Goal: Information Seeking & Learning: Learn about a topic

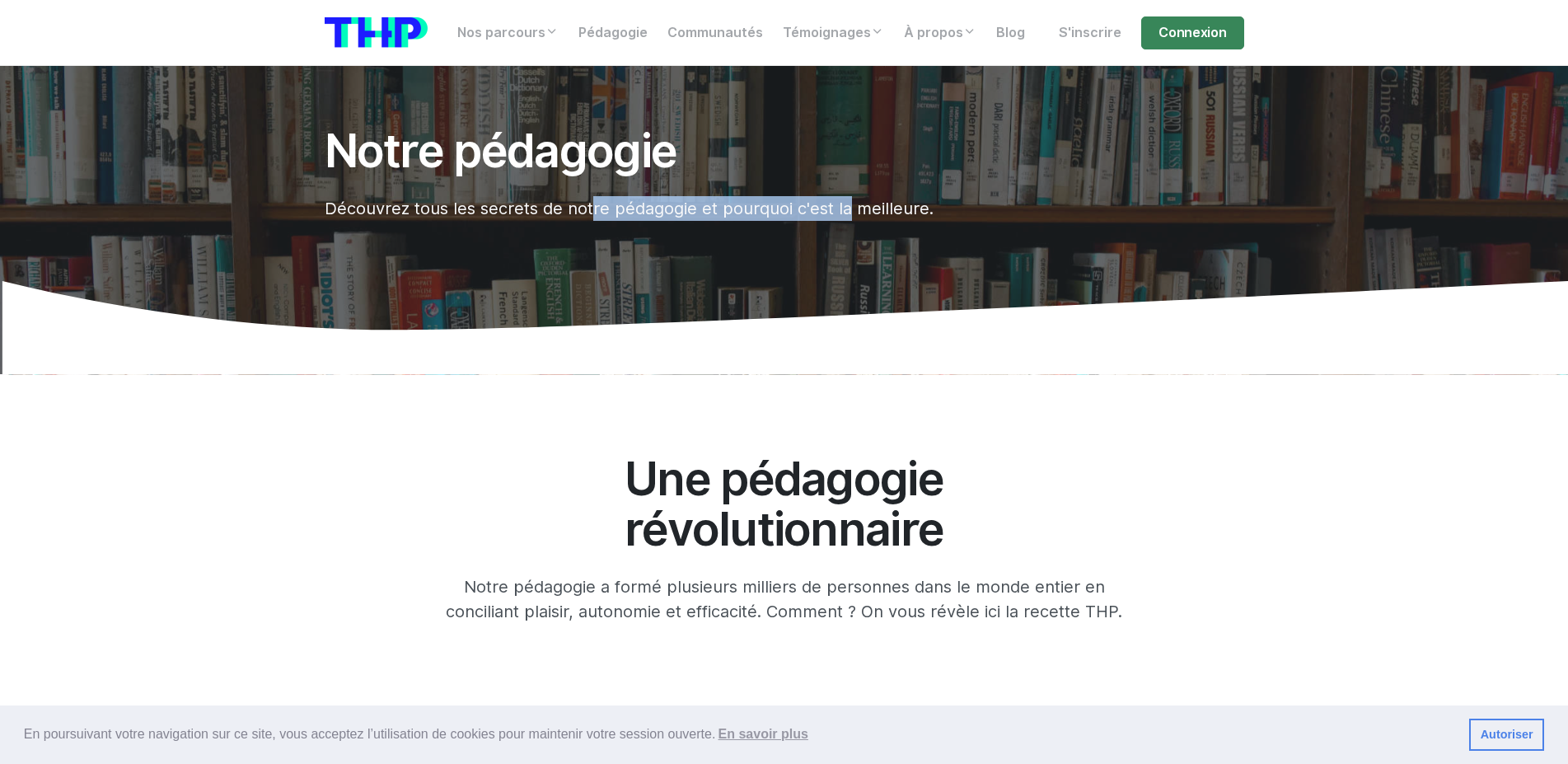
drag, startPoint x: 819, startPoint y: 210, endPoint x: 574, endPoint y: 206, distance: 245.0
click at [574, 206] on p "Découvrez tous les secrets de notre pédagogie et pourquoi c'est la meilleure." at bounding box center [706, 208] width 763 height 24
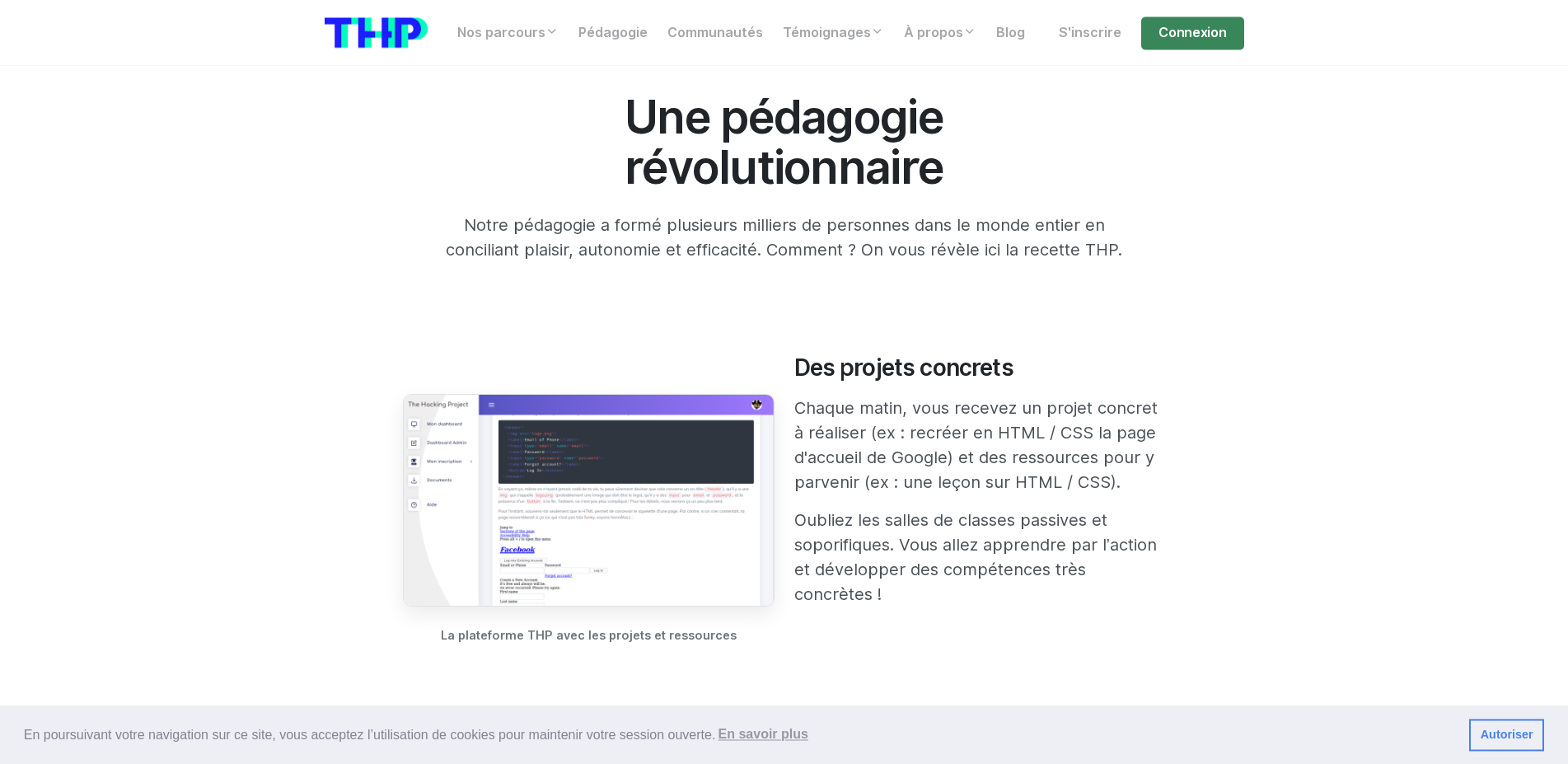
scroll to position [420, 0]
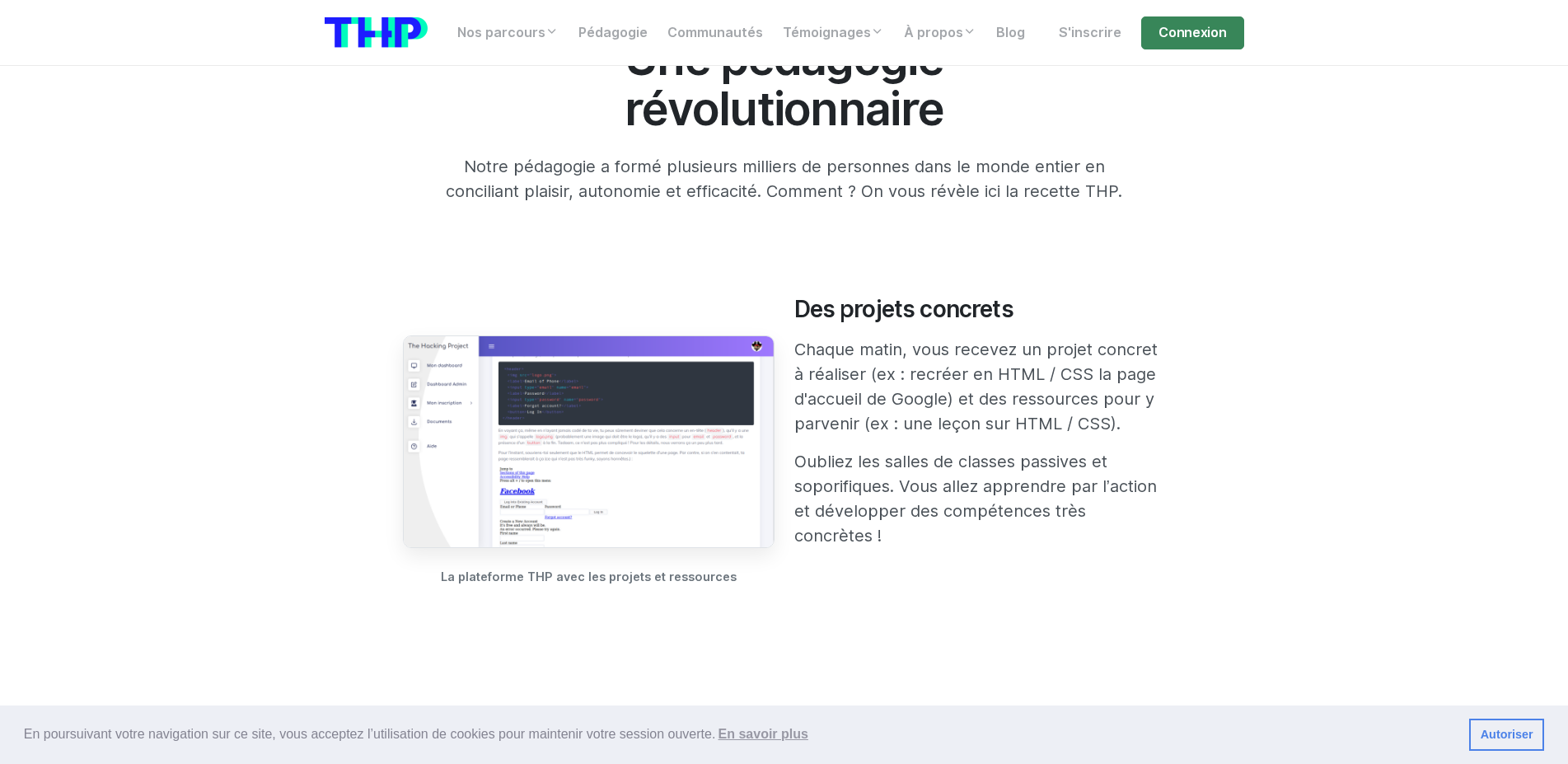
drag, startPoint x: 974, startPoint y: 476, endPoint x: 982, endPoint y: 548, distance: 72.4
click at [982, 548] on div "Des projets concrets Chaque matin, vous recevez un projet concret à réaliser (e…" at bounding box center [979, 476] width 392 height 359
click at [983, 548] on div "Des projets concrets Chaque matin, vous recevez un projet concret à réaliser (e…" at bounding box center [979, 476] width 392 height 359
drag, startPoint x: 1016, startPoint y: 548, endPoint x: 775, endPoint y: 291, distance: 352.3
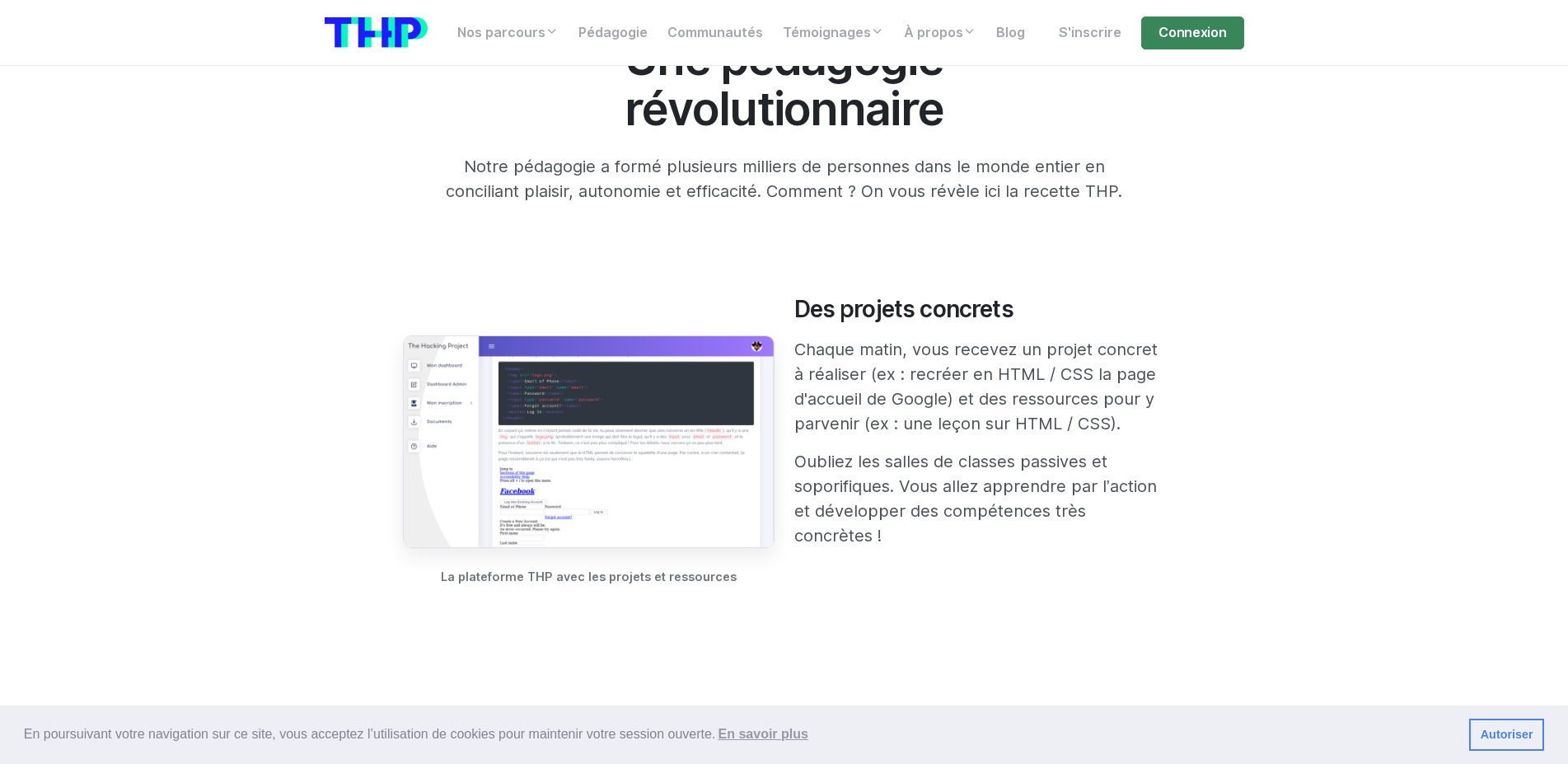
click at [1070, 391] on p "Chaque matin, vous recevez un projet concret à réaliser (ex : recréer en HTML /…" at bounding box center [979, 387] width 371 height 99
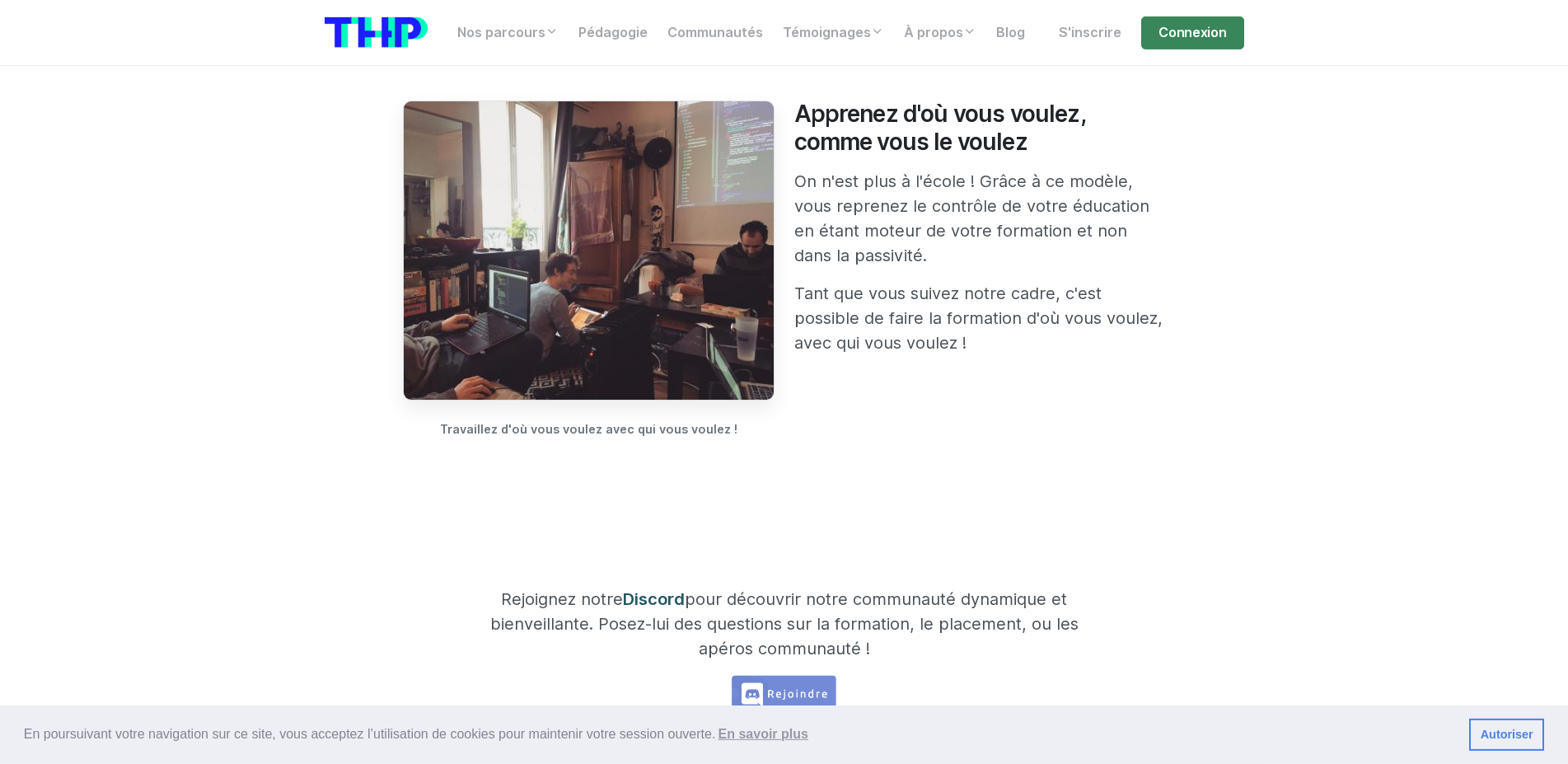
scroll to position [1429, 0]
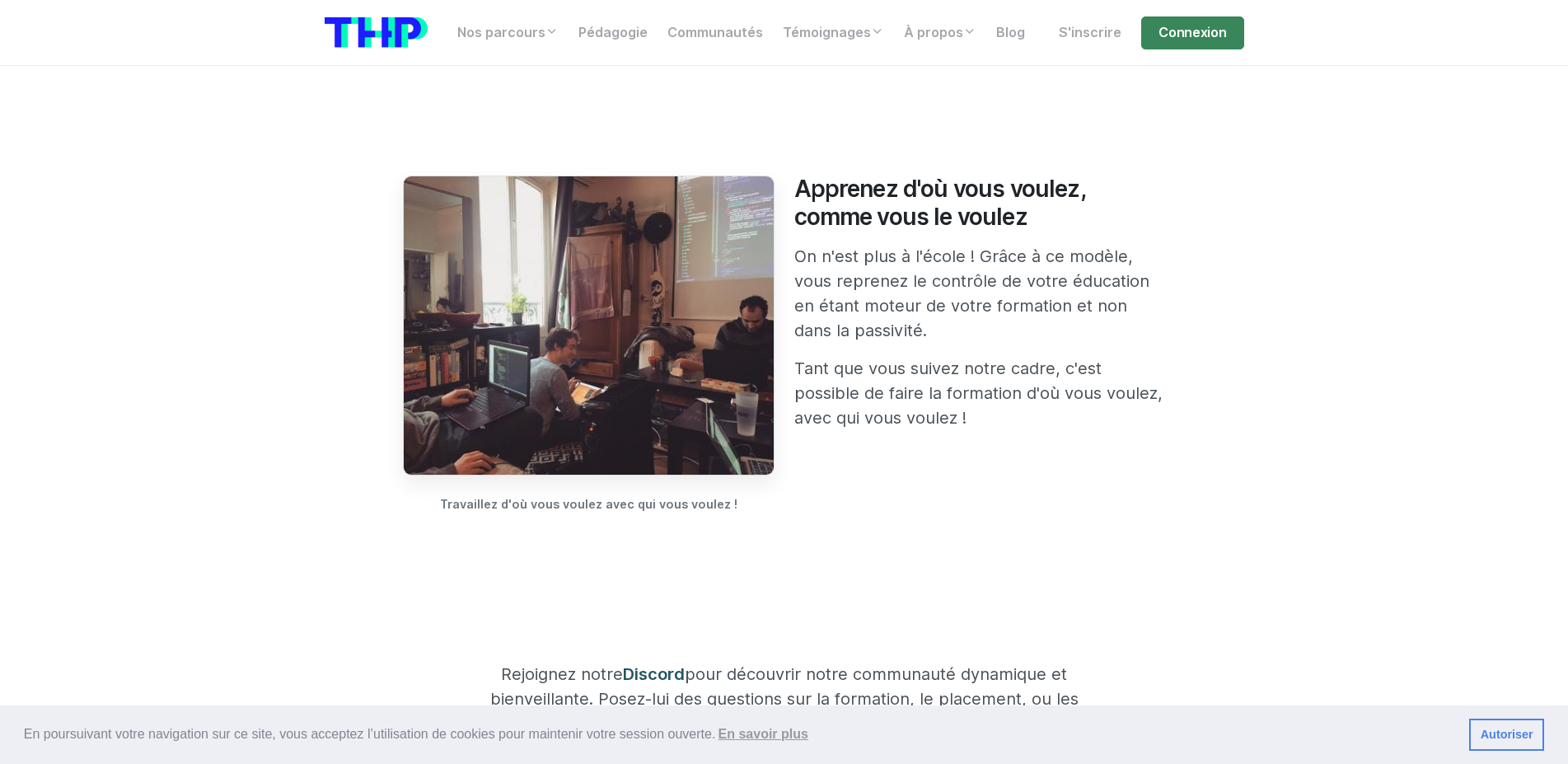
drag, startPoint x: 974, startPoint y: 414, endPoint x: 792, endPoint y: 242, distance: 250.4
click at [792, 242] on div "Apprenez d'où vous voulez, comme vous le voulez On n'est plus à l'école ! Grâce…" at bounding box center [979, 378] width 392 height 407
click at [1140, 372] on p "Tant que vous suivez notre cadre, c'est possible de faire la formation d'où vou…" at bounding box center [979, 393] width 371 height 74
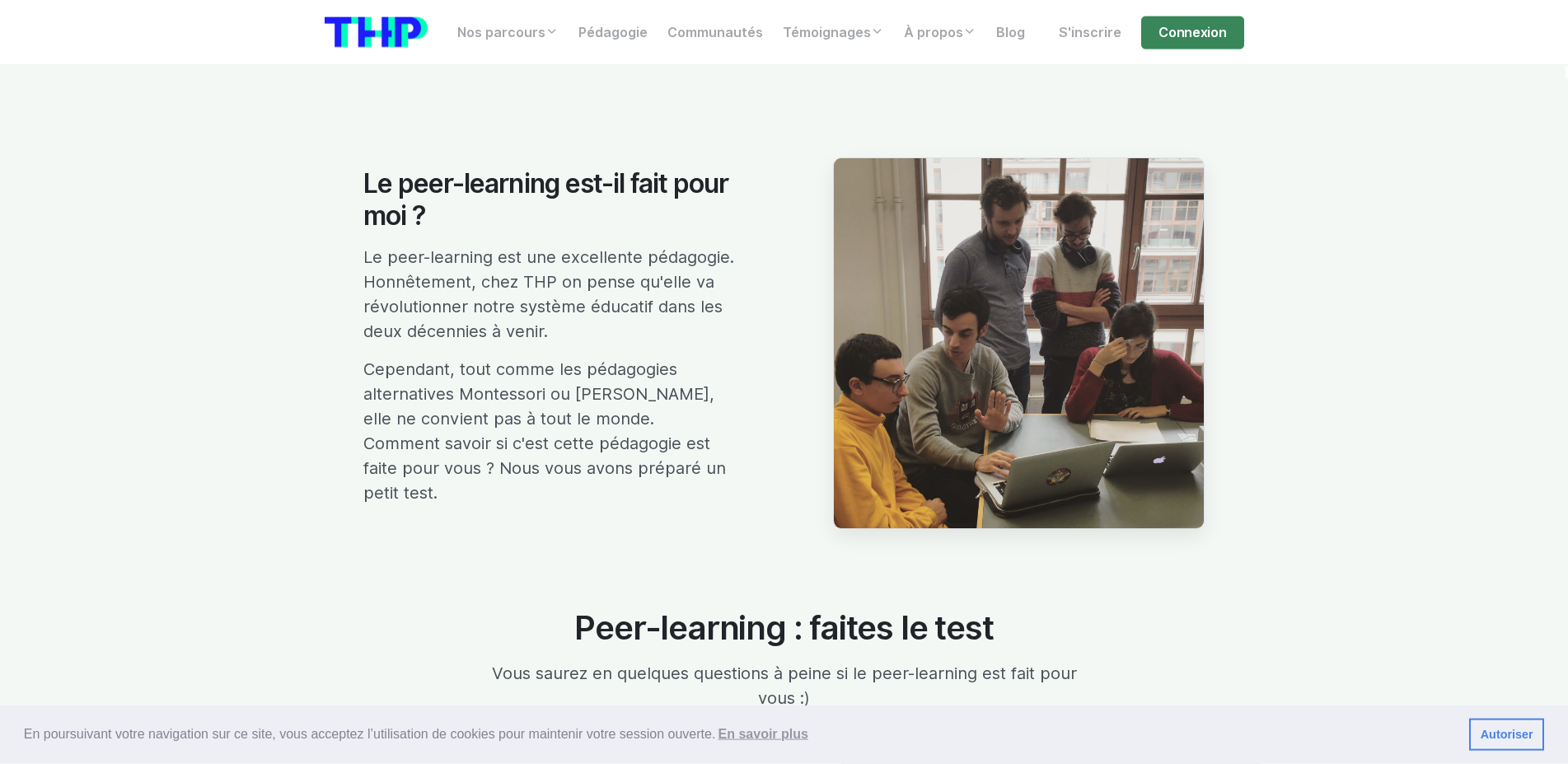
scroll to position [2942, 0]
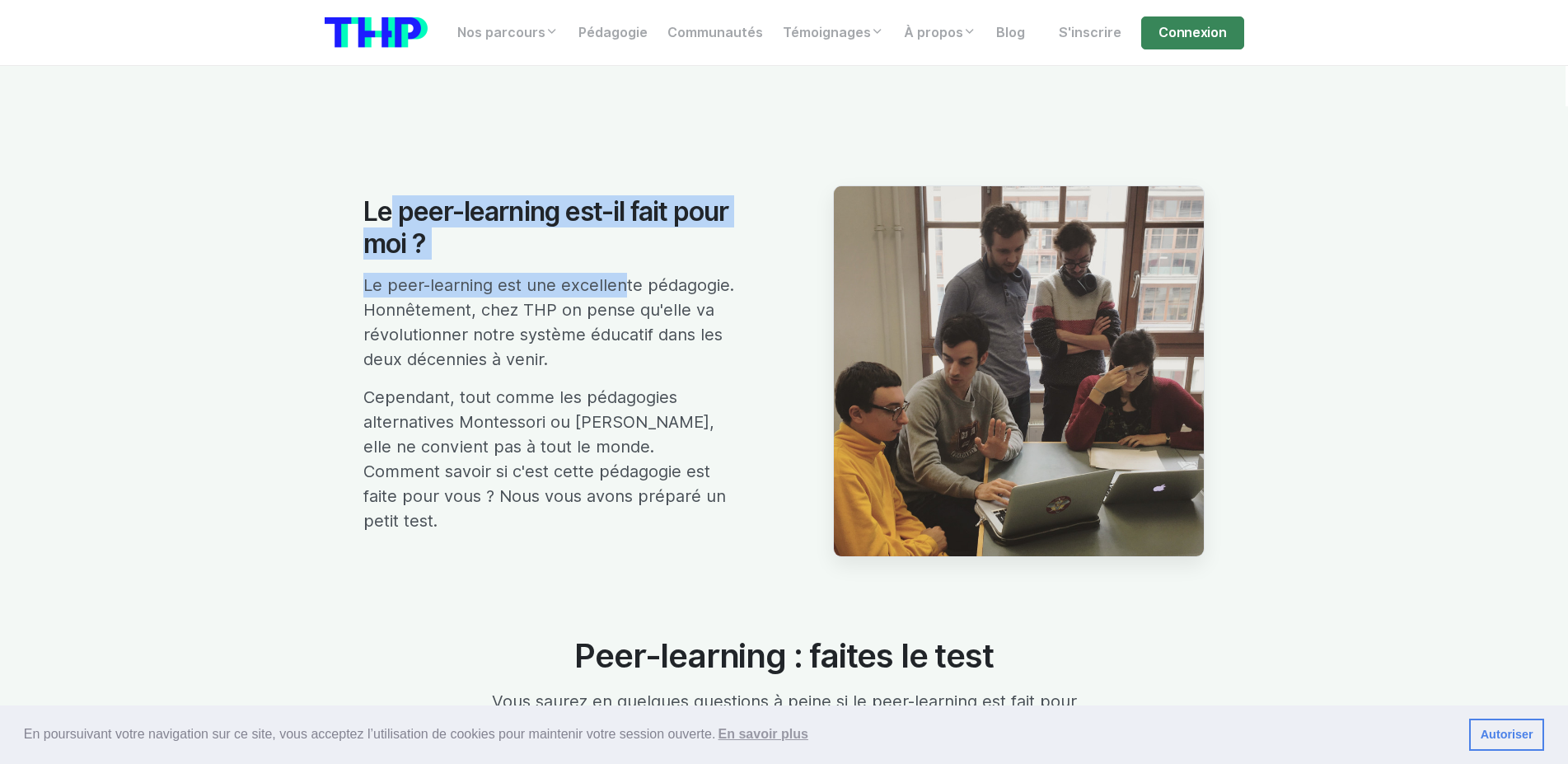
drag, startPoint x: 374, startPoint y: 221, endPoint x: 619, endPoint y: 293, distance: 255.4
click at [618, 293] on div "Le peer-learning est-il fait pour moi ? Le peer-learning est une excellente péd…" at bounding box center [549, 372] width 392 height 351
click at [619, 293] on p "Le peer-learning est une excellente pédagogie. Honnêtement, chez THP on pense q…" at bounding box center [548, 322] width 371 height 99
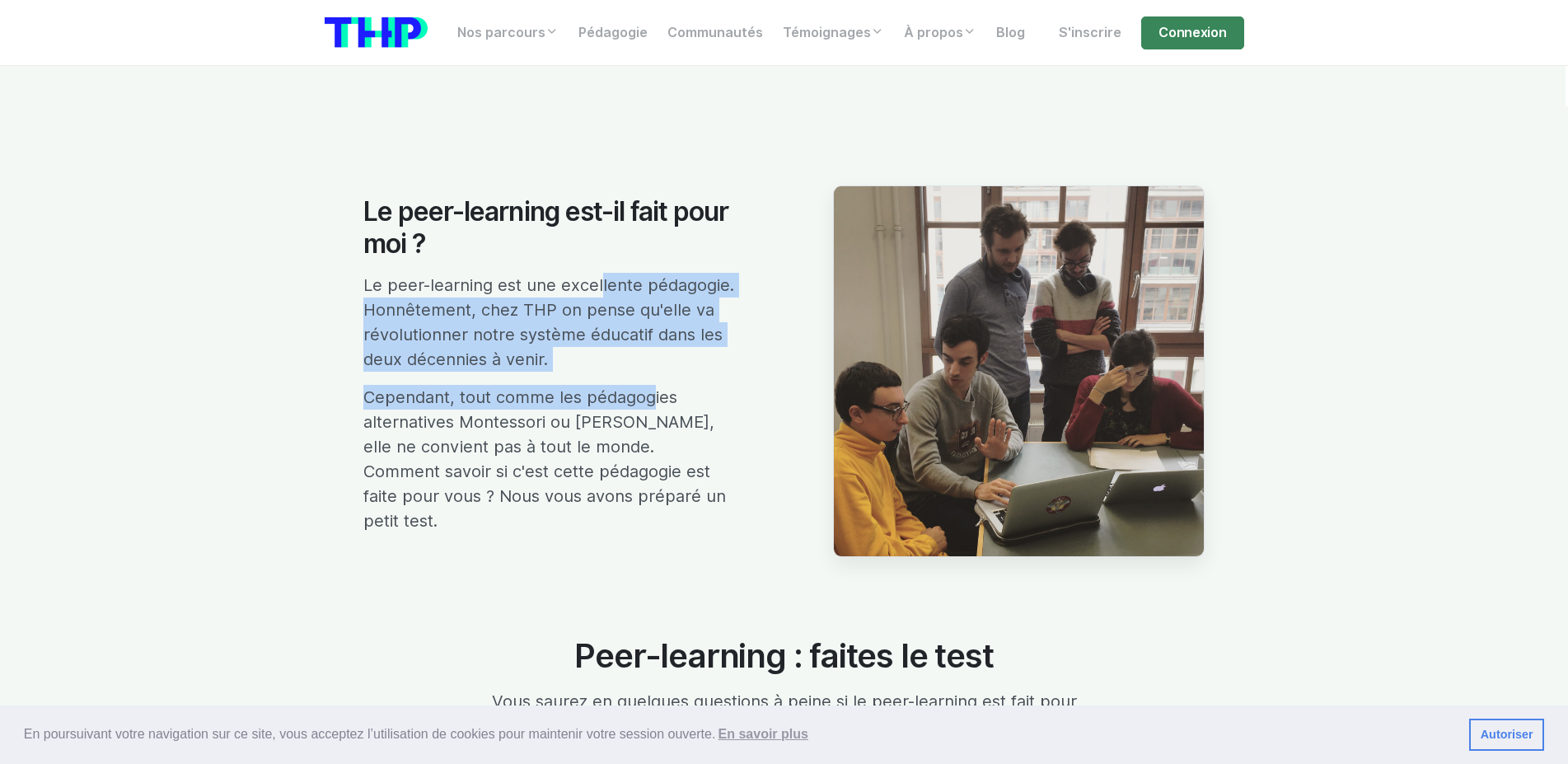
drag, startPoint x: 594, startPoint y: 287, endPoint x: 672, endPoint y: 408, distance: 144.0
click at [660, 412] on div "Le peer-learning est-il fait pour moi ? Le peer-learning est une excellente péd…" at bounding box center [549, 372] width 392 height 351
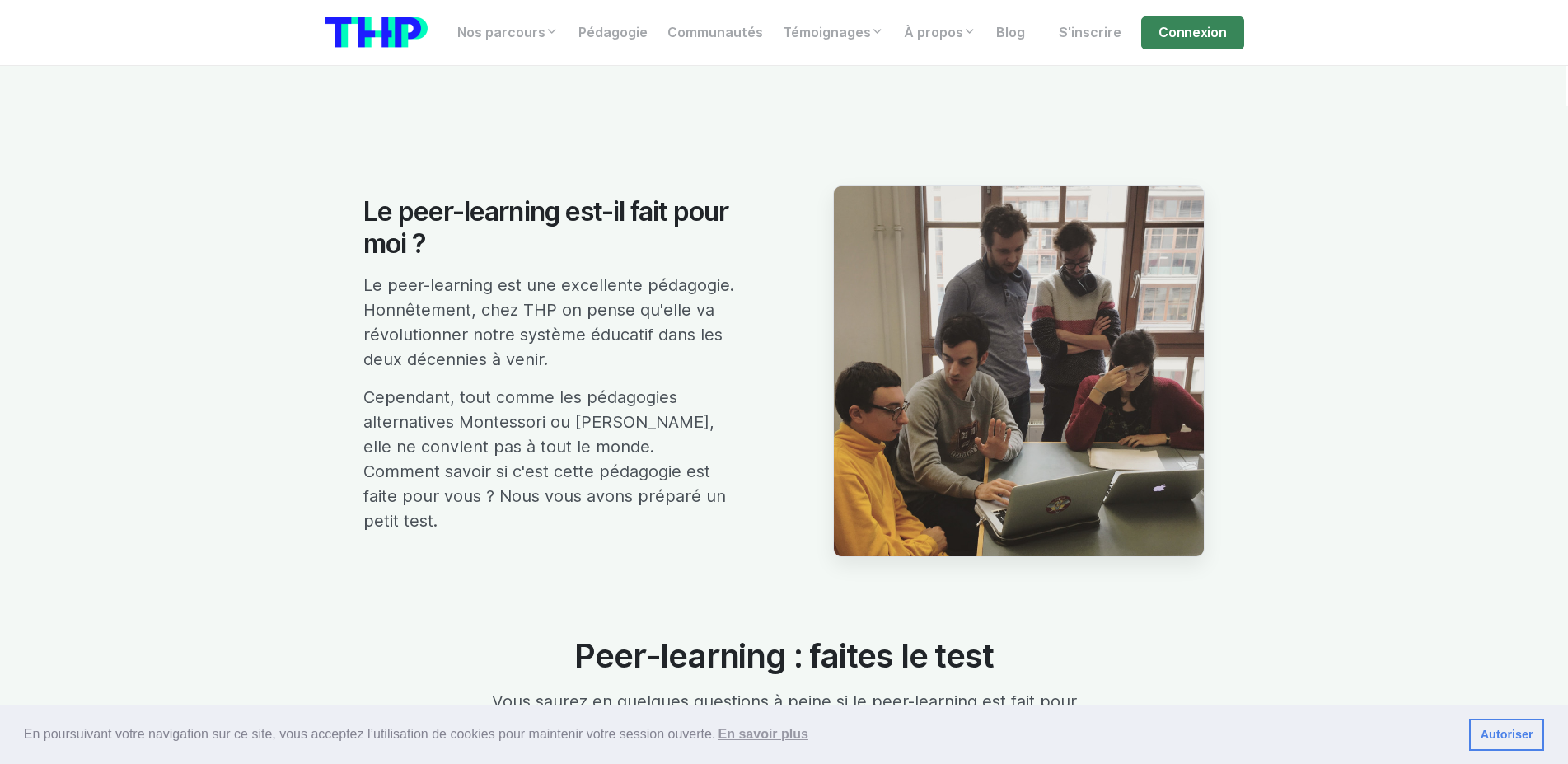
click at [711, 406] on p "Cependant, tout comme les pédagogies alternatives Montessori ou [PERSON_NAME], …" at bounding box center [548, 459] width 371 height 148
drag, startPoint x: 547, startPoint y: 372, endPoint x: 325, endPoint y: 277, distance: 241.5
click at [325, 277] on div "Le peer-learning est-il fait pour moi ? Le peer-learning est une excellente péd…" at bounding box center [784, 371] width 939 height 372
click at [348, 286] on div "Le peer-learning est-il fait pour moi ? Le peer-learning est une excellente péd…" at bounding box center [784, 371] width 939 height 372
drag, startPoint x: 417, startPoint y: 312, endPoint x: 646, endPoint y: 382, distance: 239.5
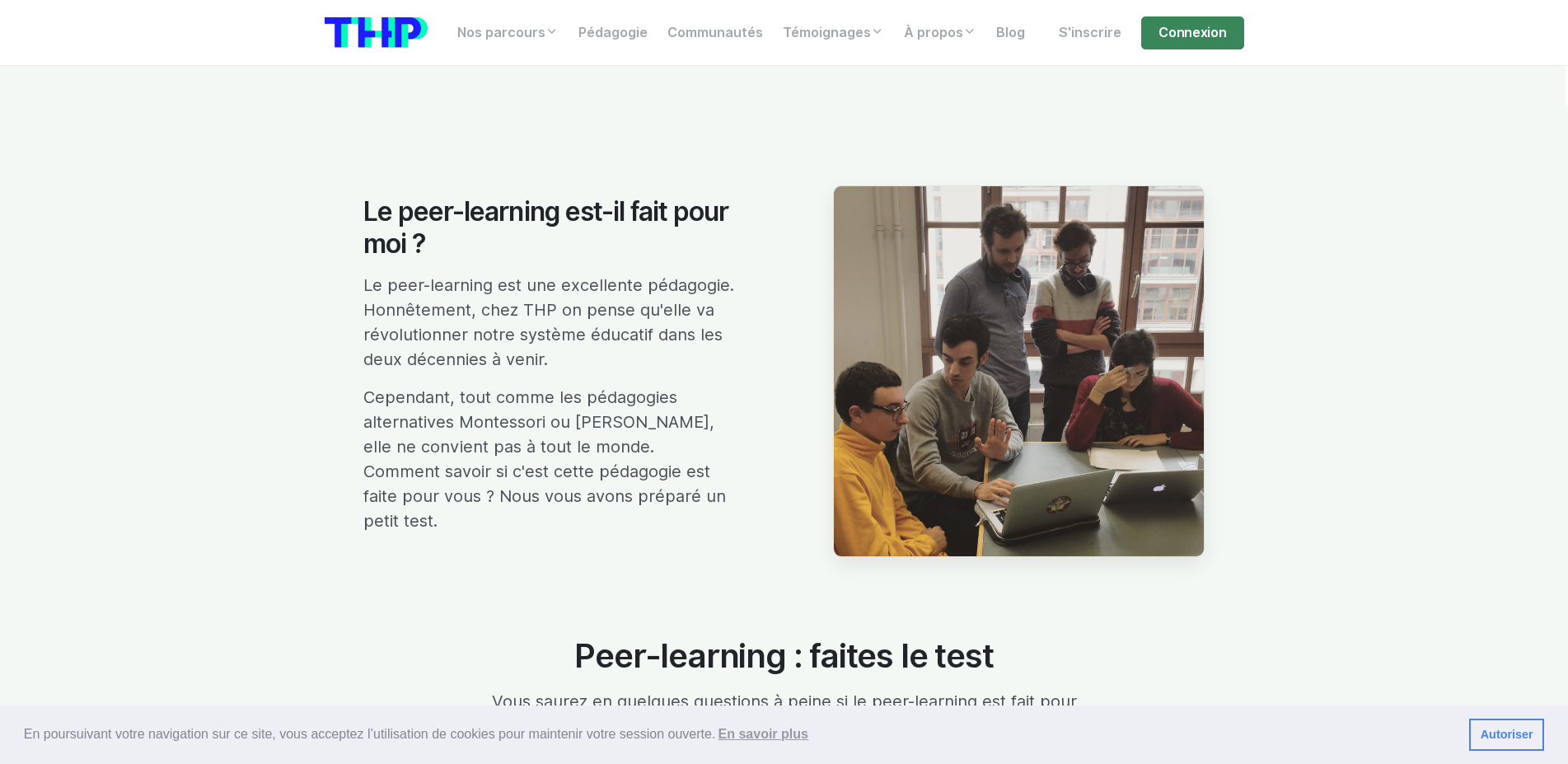
click at [646, 382] on div "Le peer-learning est-il fait pour moi ? Le peer-learning est une excellente péd…" at bounding box center [549, 372] width 392 height 351
click at [646, 372] on p "Le peer-learning est une excellente pédagogie. Honnêtement, chez THP on pense q…" at bounding box center [548, 322] width 371 height 99
drag, startPoint x: 654, startPoint y: 387, endPoint x: 704, endPoint y: 519, distance: 141.2
click at [704, 519] on div "Le peer-learning est-il fait pour moi ? Le peer-learning est une excellente péd…" at bounding box center [549, 372] width 392 height 351
click at [704, 519] on p "Cependant, tout comme les pédagogies alternatives Montessori ou [PERSON_NAME], …" at bounding box center [548, 459] width 371 height 148
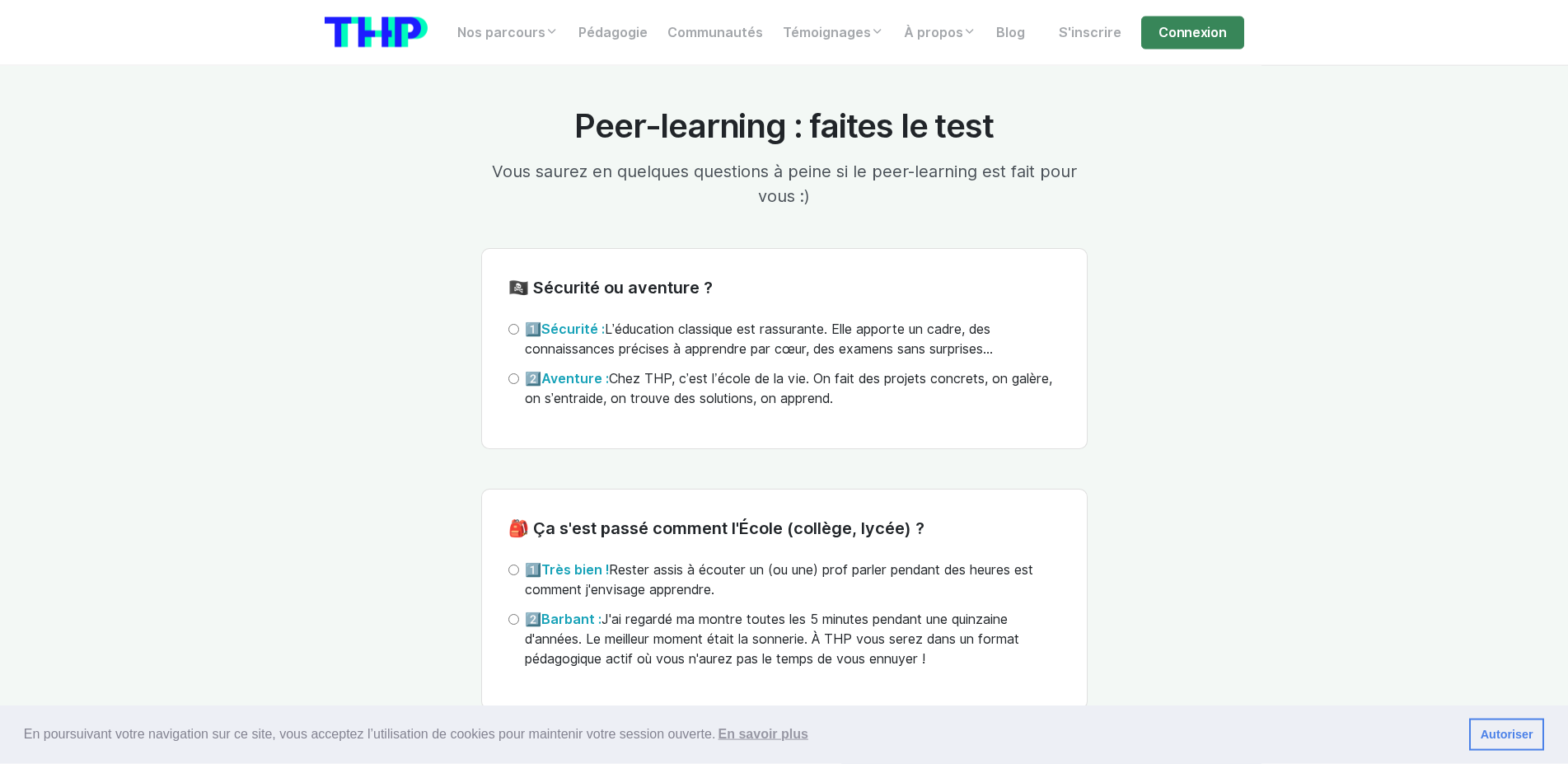
scroll to position [3446, 0]
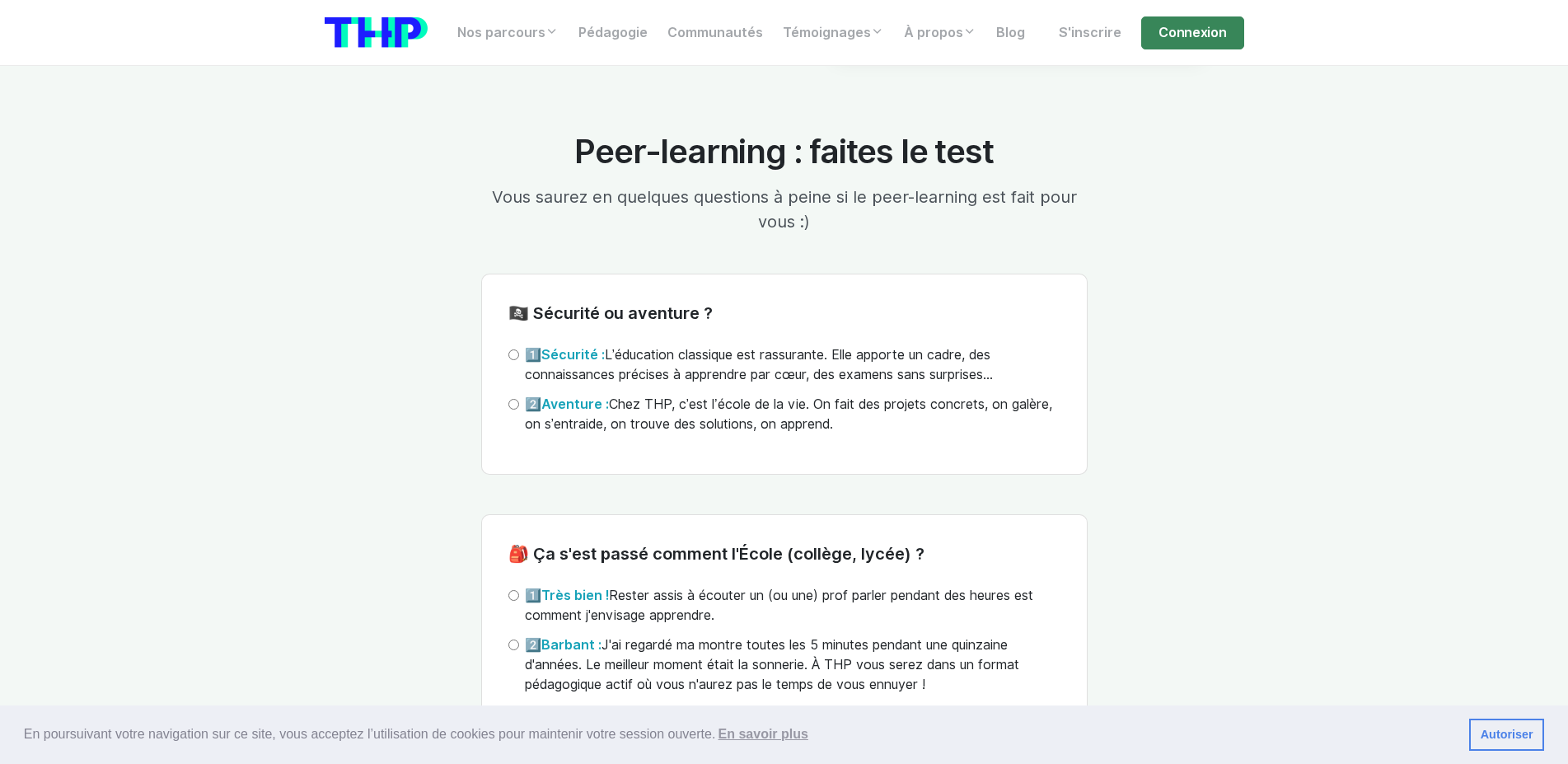
click at [513, 401] on input "2️⃣ Aventure : Chez THP, c’est l’école de la vie. On fait des projets concrets,…" at bounding box center [513, 404] width 11 height 11
radio input "true"
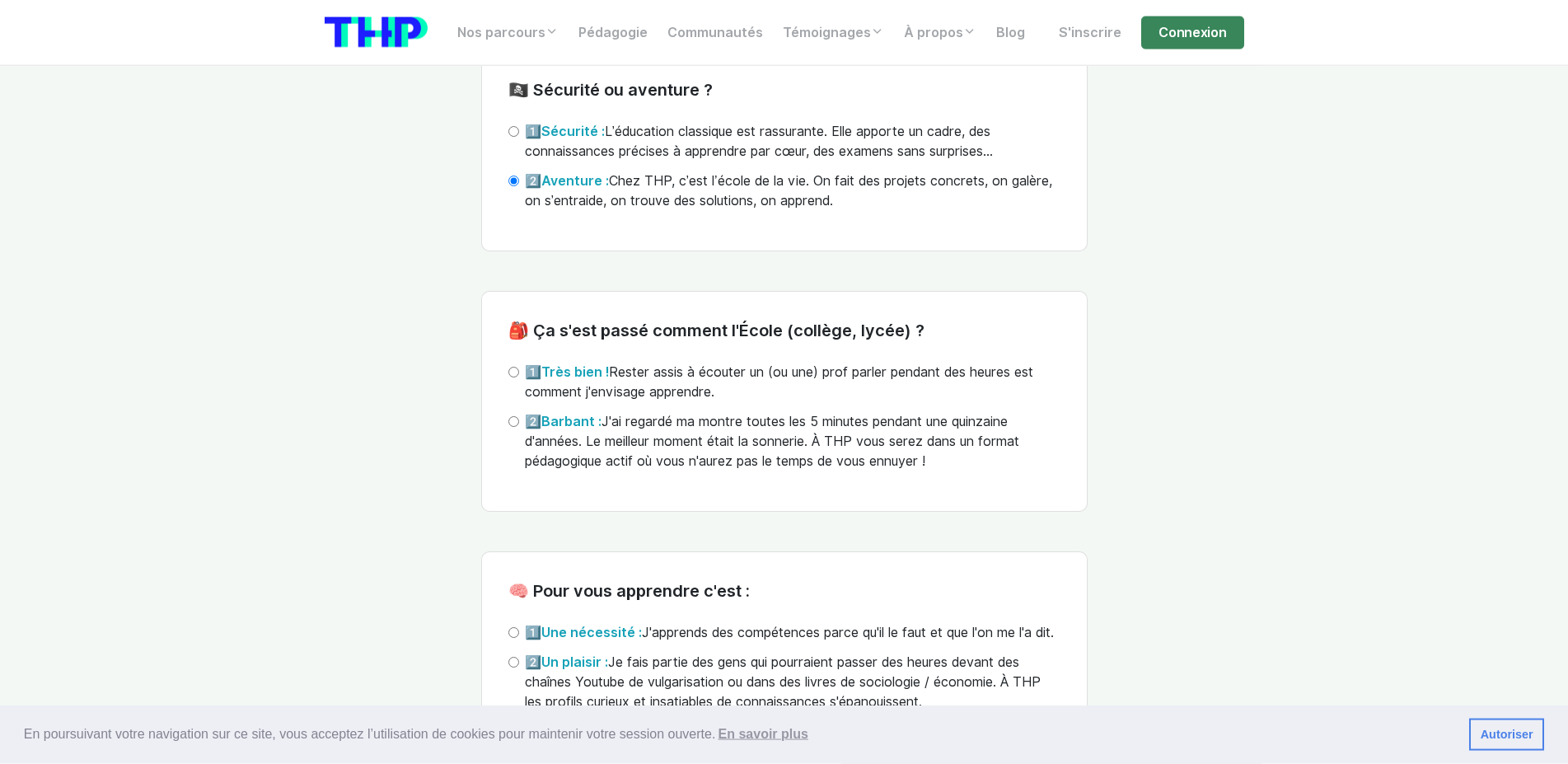
scroll to position [3698, 0]
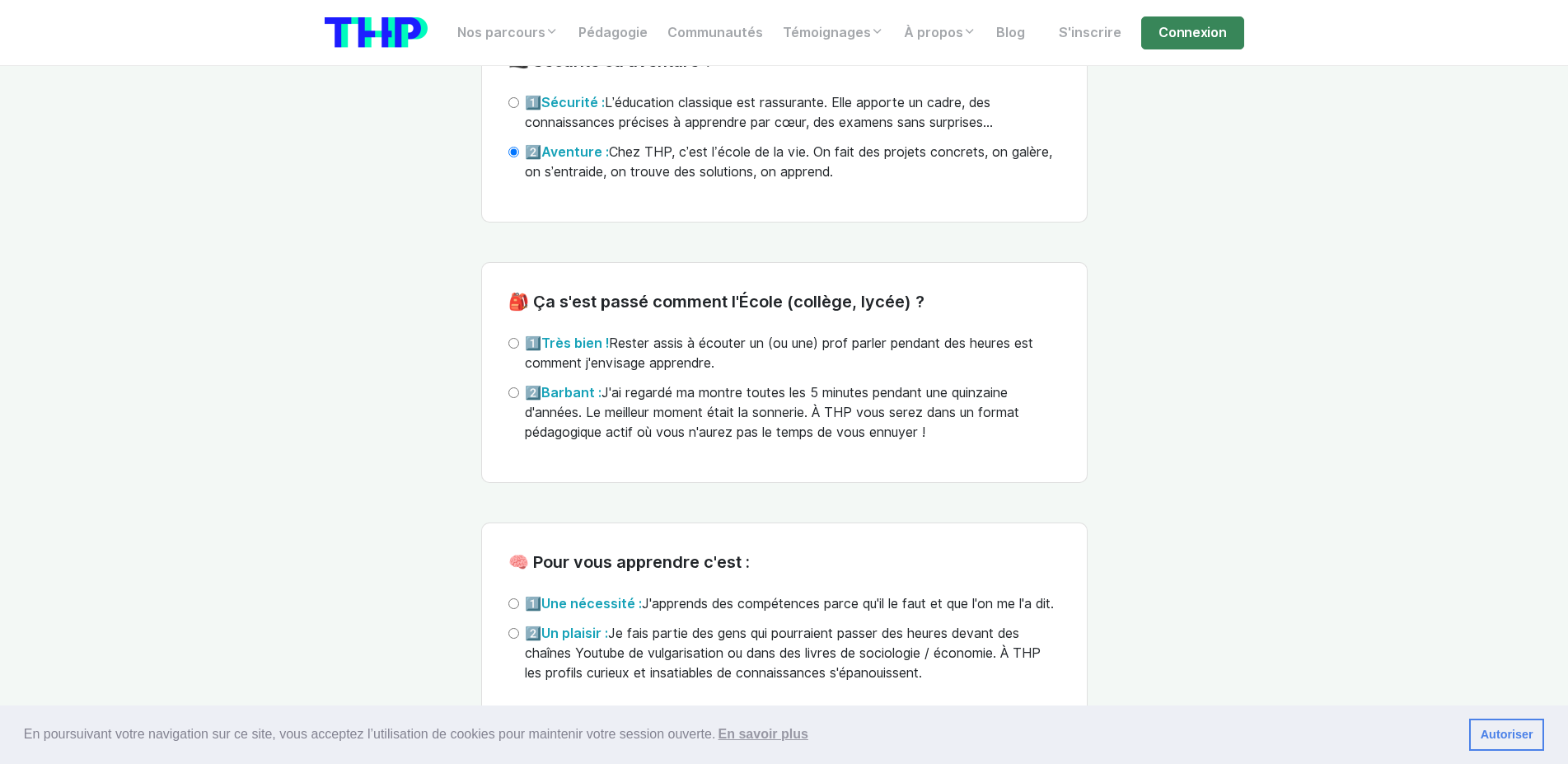
click at [515, 348] on input "1️⃣ Très bien ! Rester assis à écouter un (ou une) prof parler pendant des heur…" at bounding box center [513, 343] width 11 height 11
radio input "true"
click at [517, 398] on input "2️⃣ Barbant : J'ai regardé ma montre toutes les 5 minutes pendant une quinzaine…" at bounding box center [513, 392] width 11 height 11
radio input "true"
click at [515, 346] on input "1️⃣ Très bien ! Rester assis à écouter un (ou une) prof parler pendant des heur…" at bounding box center [513, 343] width 11 height 11
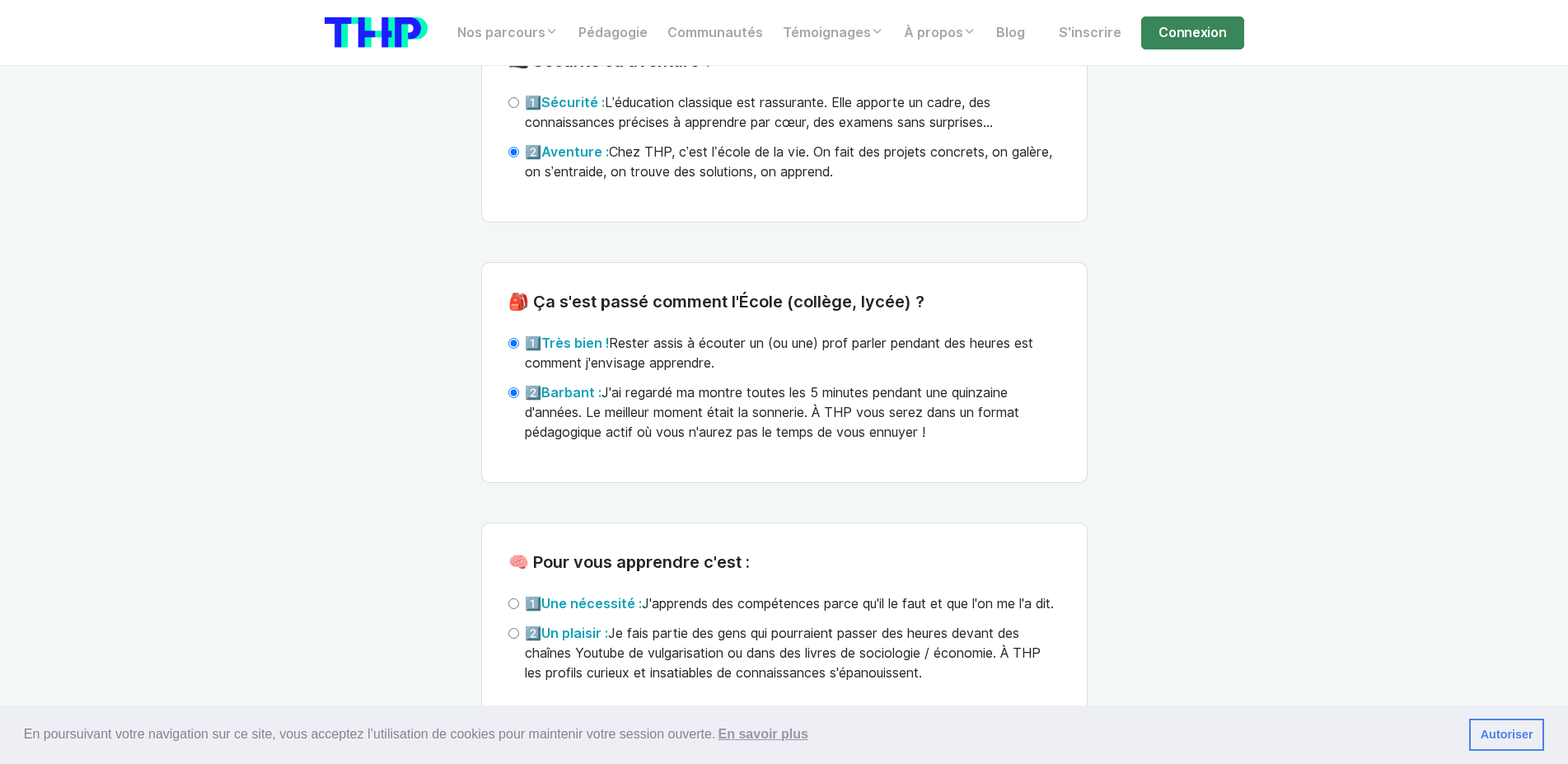
click at [527, 138] on div "1️⃣ Sécurité : L’éducation classique est rassurante. Elle apporte un cadre, des…" at bounding box center [784, 117] width 552 height 49
click at [514, 108] on input "1️⃣ Sécurité : L’éducation classique est rassurante. Elle apporte un cadre, des…" at bounding box center [513, 102] width 11 height 11
radio input "true"
click at [610, 171] on label "2️⃣ Aventure : Chez THP, c’est l’école de la vie. On fait des projets concrets,…" at bounding box center [792, 162] width 536 height 39
click at [519, 158] on input "2️⃣ Aventure : Chez THP, c’est l’école de la vie. On fait des projets concrets,…" at bounding box center [513, 152] width 11 height 11
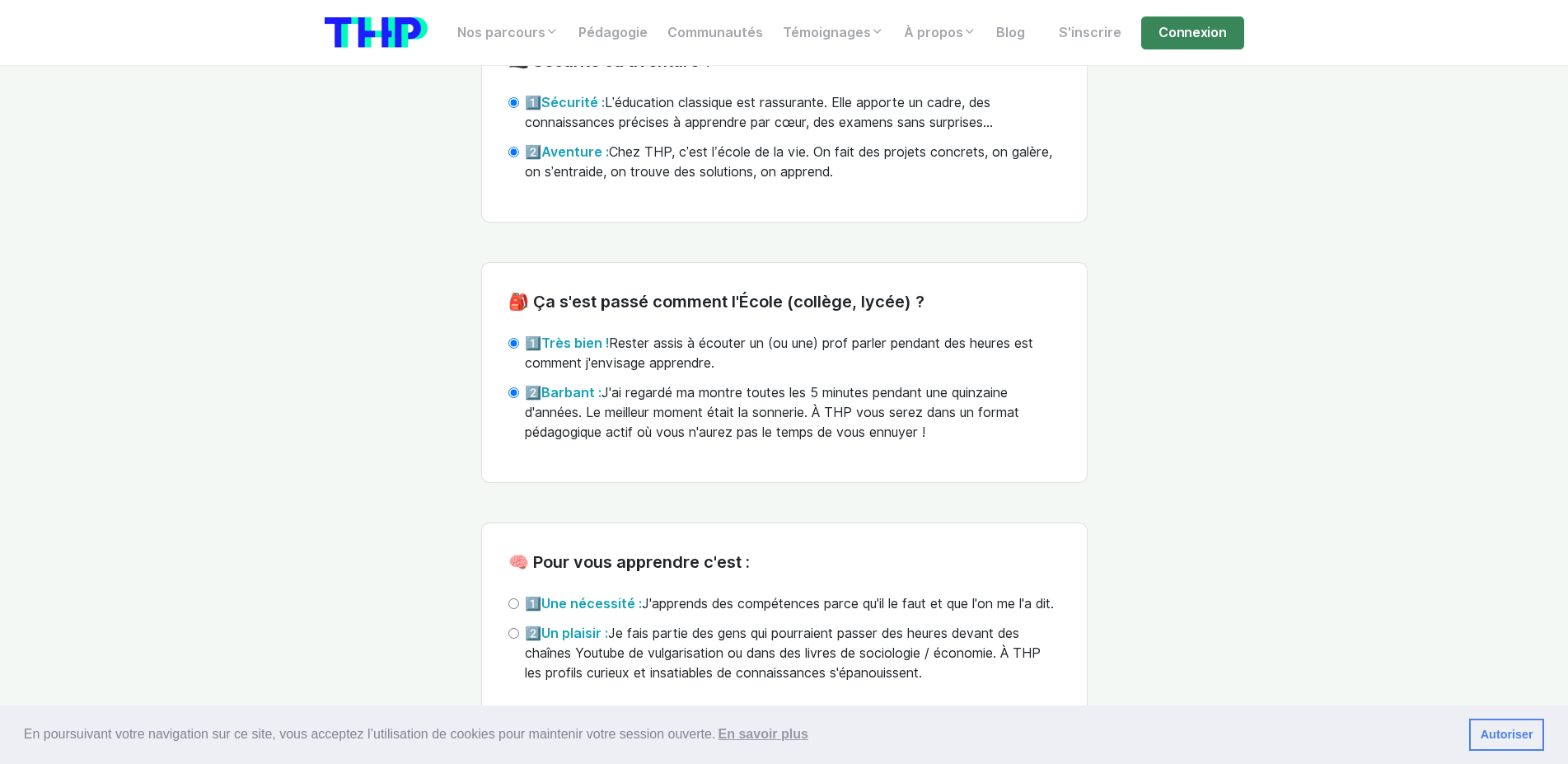
drag, startPoint x: 563, startPoint y: 267, endPoint x: 552, endPoint y: 272, distance: 12.1
click at [514, 106] on input "1️⃣ Sécurité : L’éducation classique est rassurante. Elle apporte un cadre, des…" at bounding box center [513, 102] width 11 height 11
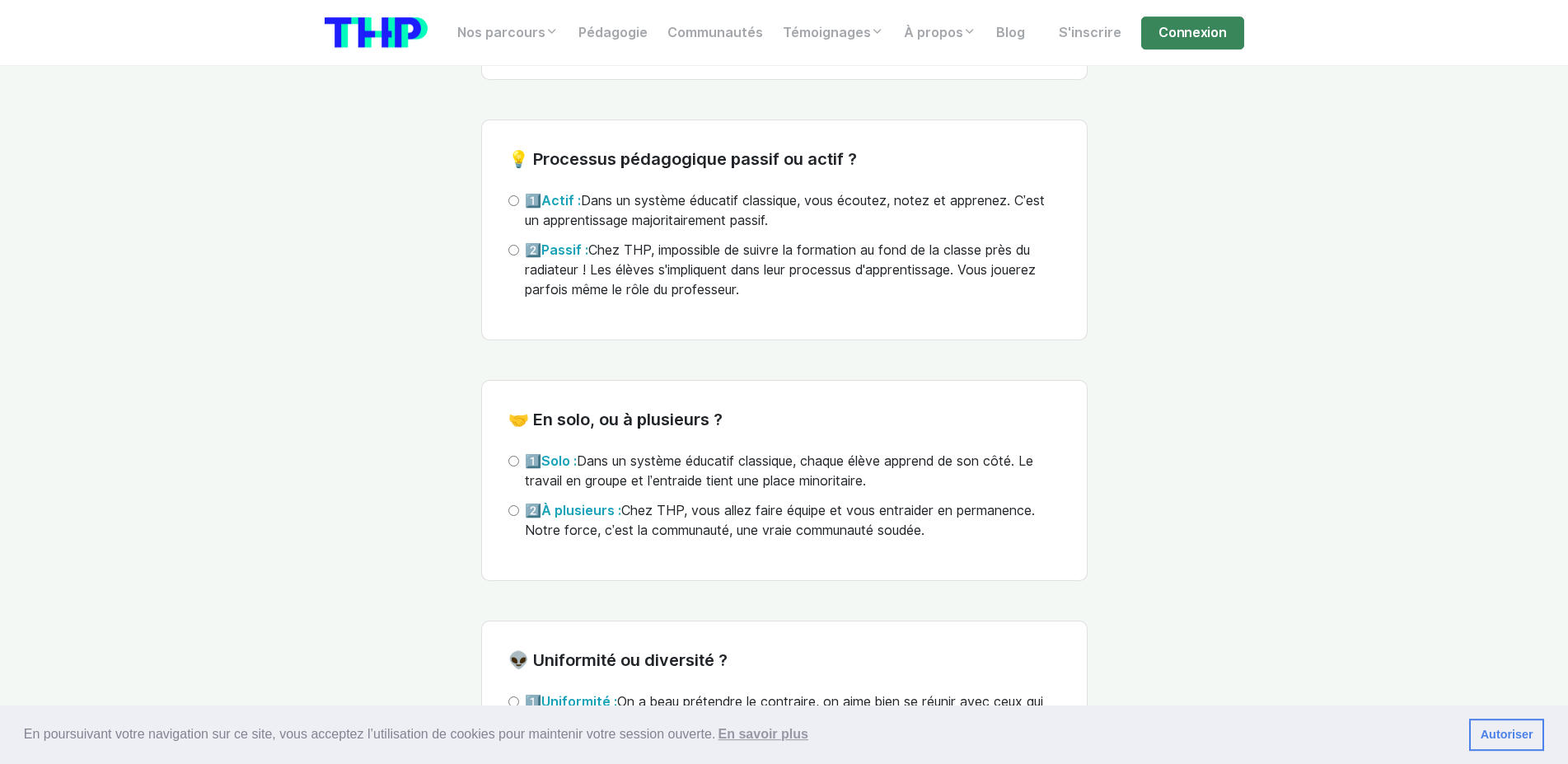
scroll to position [4623, 0]
drag, startPoint x: 278, startPoint y: 347, endPoint x: 285, endPoint y: 340, distance: 9.9
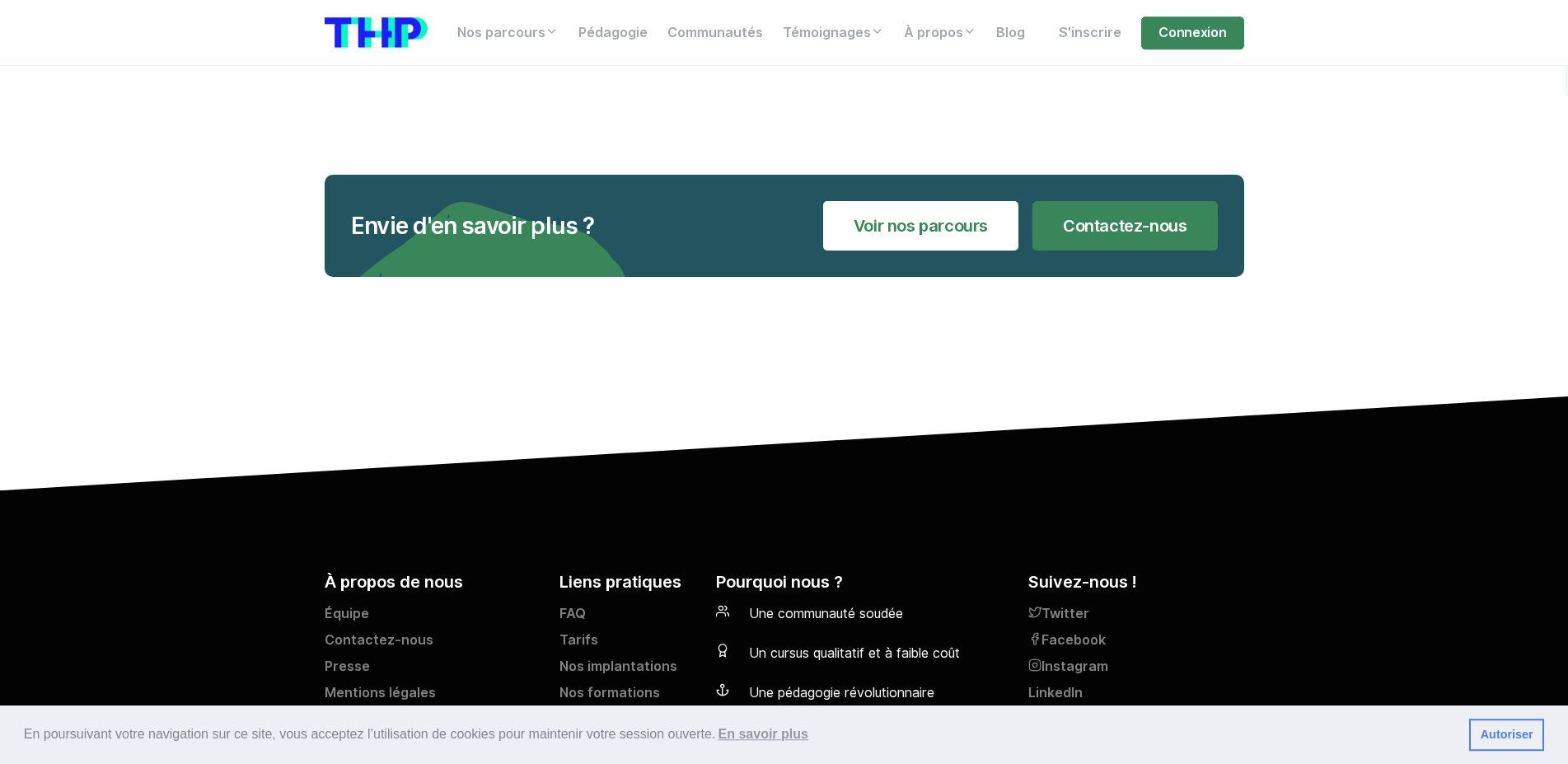
drag, startPoint x: 369, startPoint y: 336, endPoint x: 376, endPoint y: 465, distance: 129.2
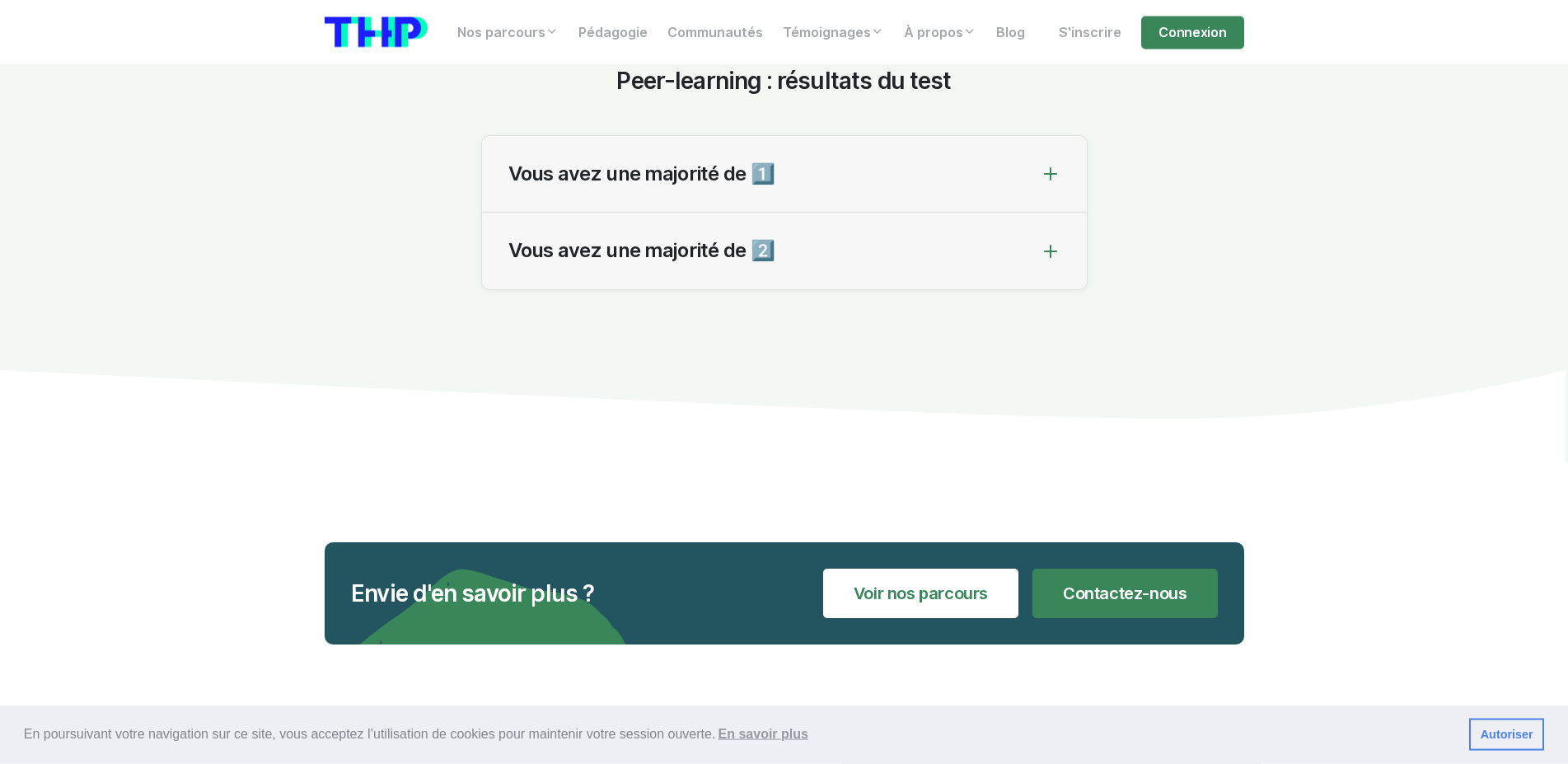
scroll to position [5407, 0]
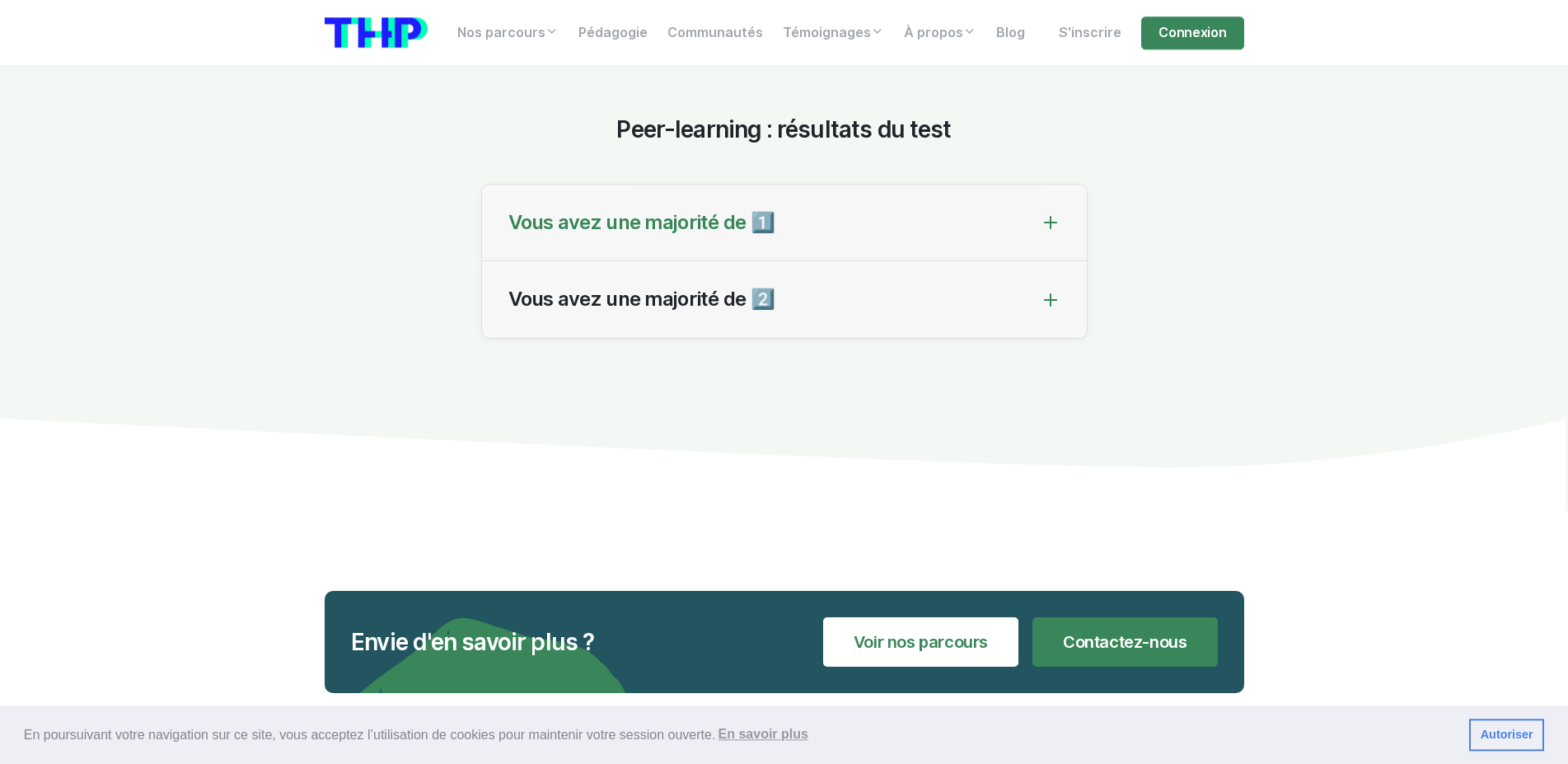
click at [910, 262] on div "Vous avez une majorité de 1️⃣" at bounding box center [784, 223] width 605 height 77
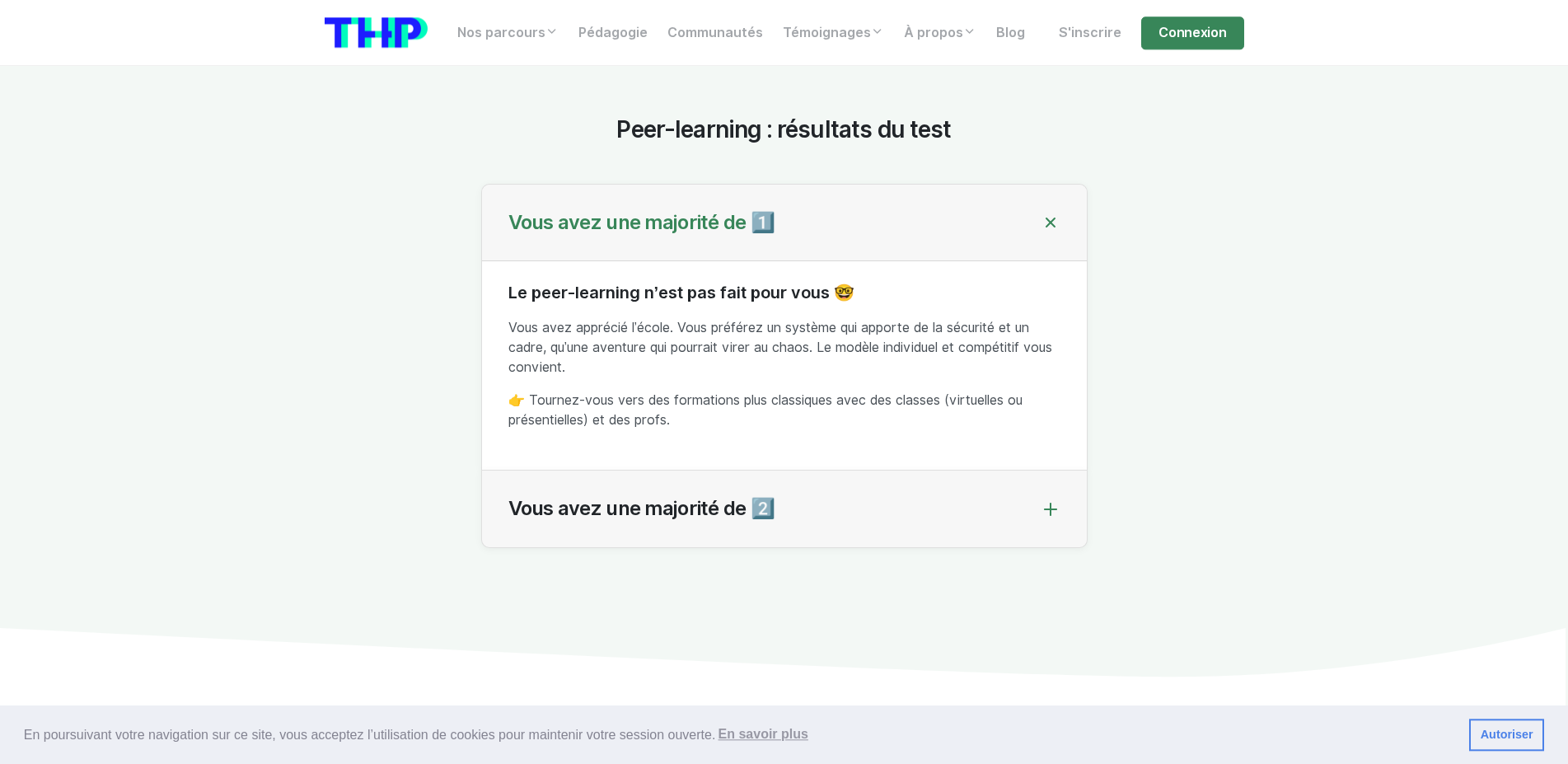
click at [910, 262] on div "Vous avez une majorité de 1️⃣" at bounding box center [784, 223] width 605 height 77
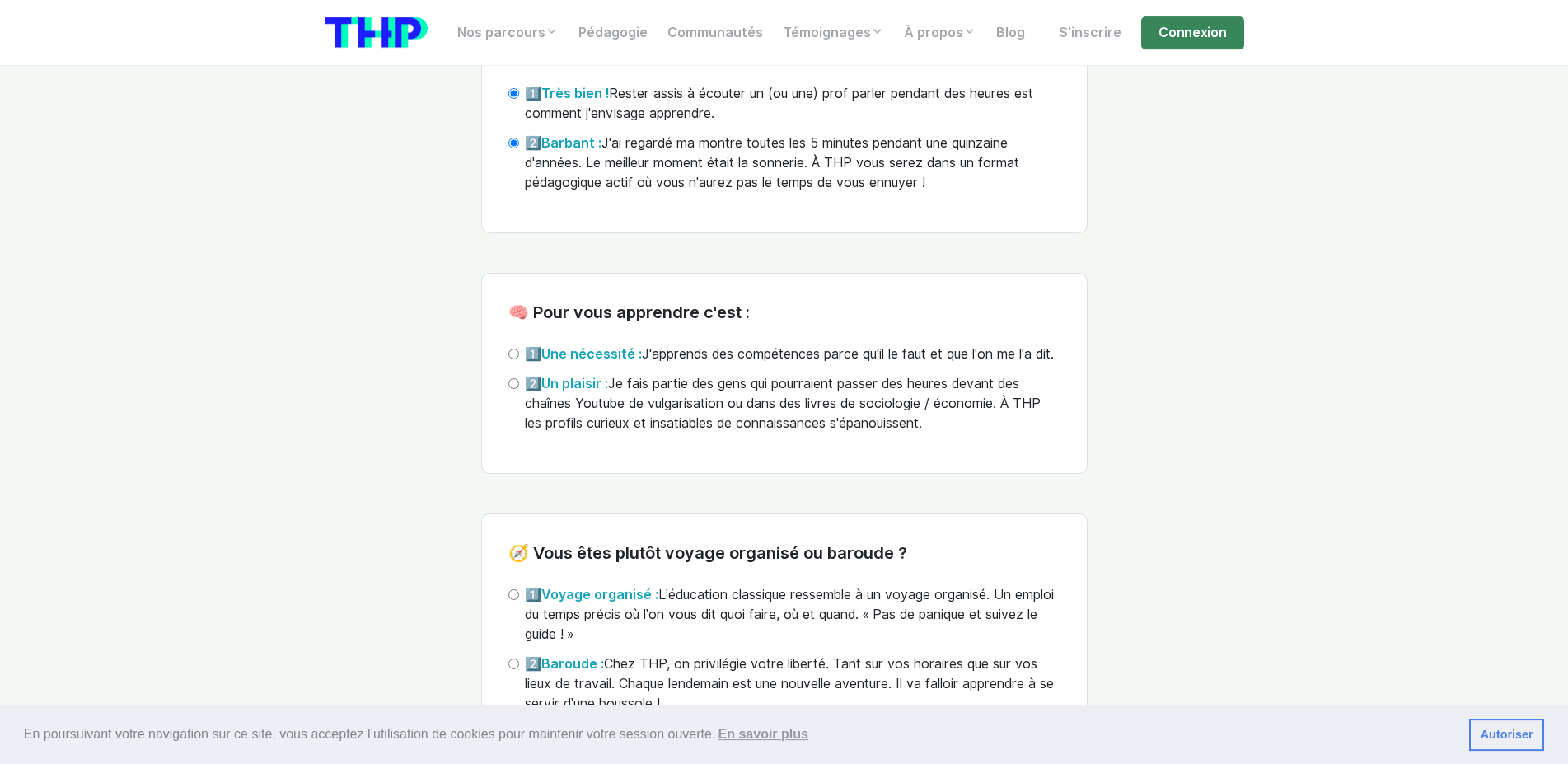
scroll to position [3978, 0]
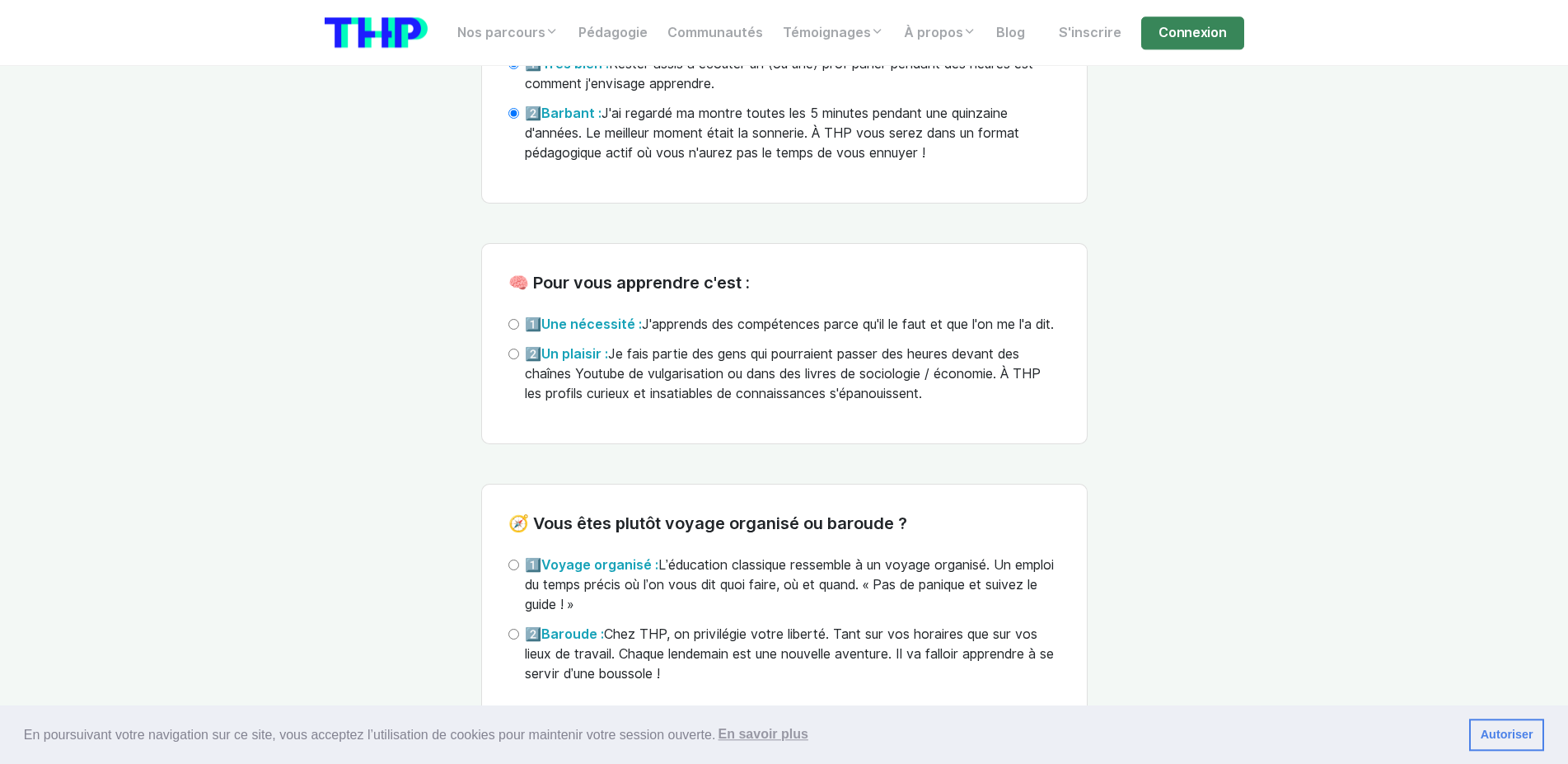
click at [528, 377] on label "2️⃣ Un plaisir : Je fais partie des gens qui pourraient passer des heures devan…" at bounding box center [792, 374] width 536 height 60
click at [519, 359] on input "2️⃣ Un plaisir : Je fais partie des gens qui pourraient passer des heures devan…" at bounding box center [513, 354] width 11 height 11
radio input "true"
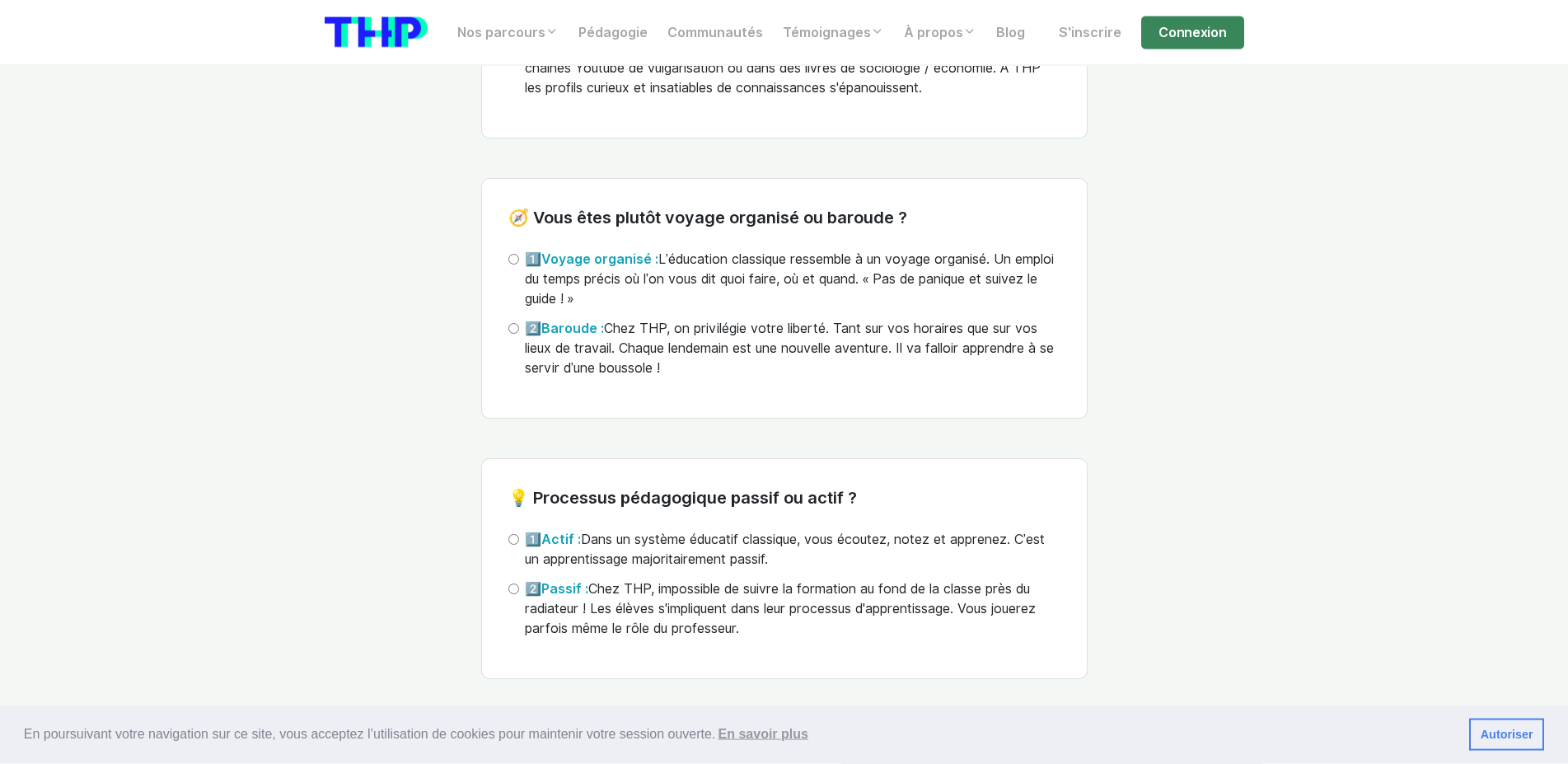
scroll to position [4314, 0]
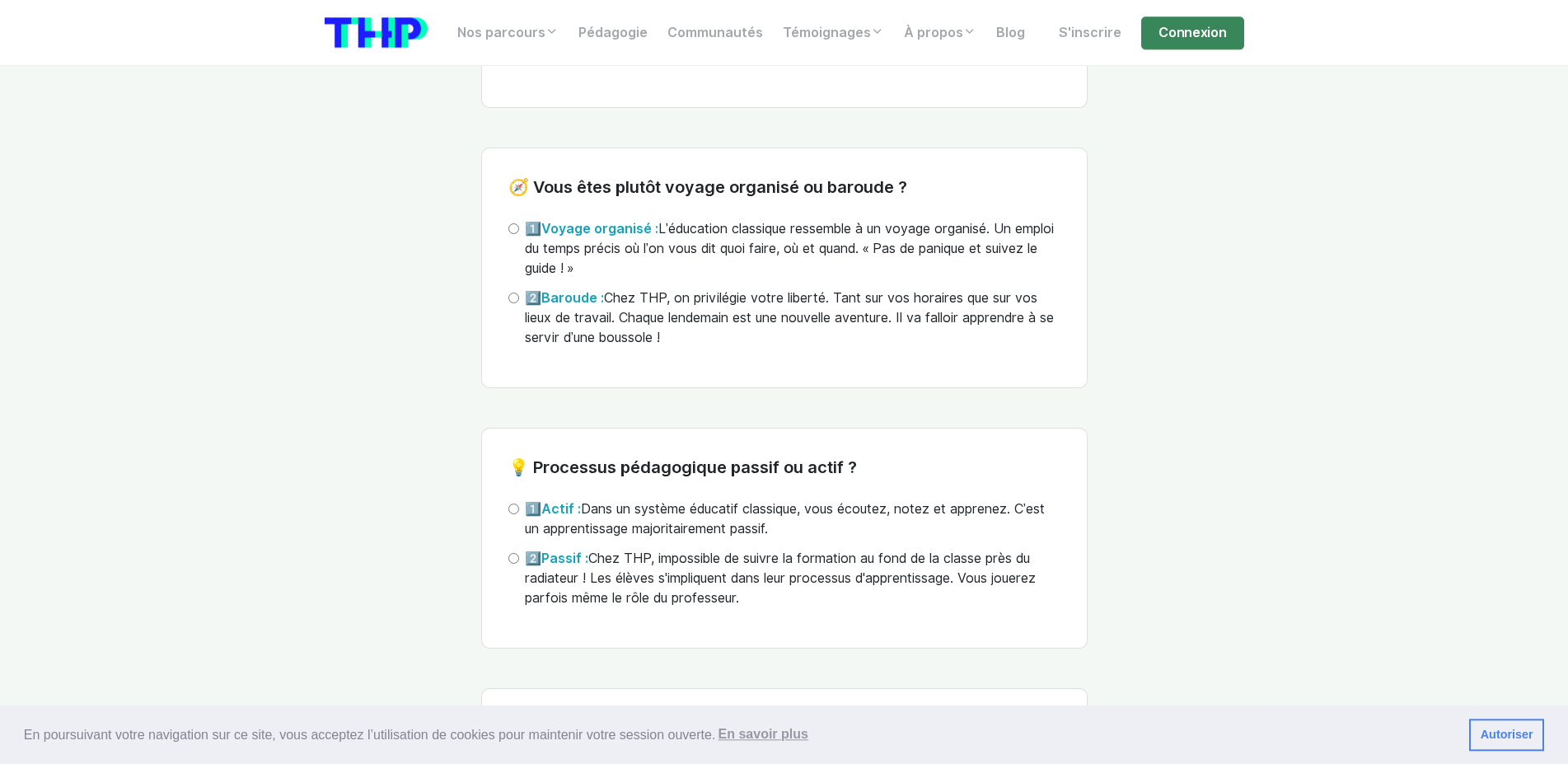
click at [513, 330] on div "2️⃣ Baroude : Chez THP, on privilégie votre liberté. Tant sur vos horaires que …" at bounding box center [784, 318] width 552 height 60
click at [517, 304] on input "2️⃣ Baroude : Chez THP, on privilégie votre liberté. Tant sur vos horaires que …" at bounding box center [513, 298] width 11 height 11
radio input "true"
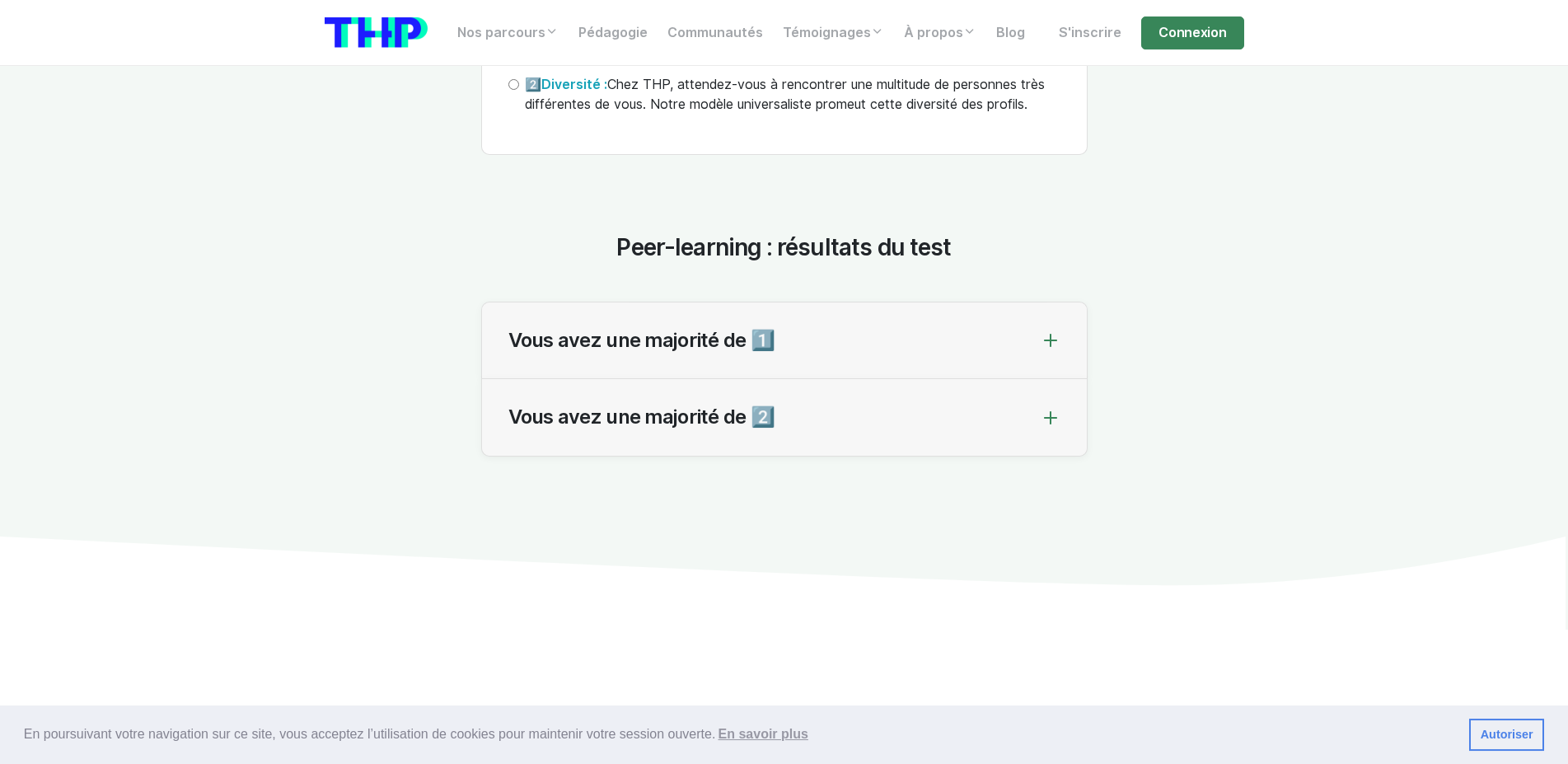
scroll to position [5407, 0]
